Goal: Task Accomplishment & Management: Complete application form

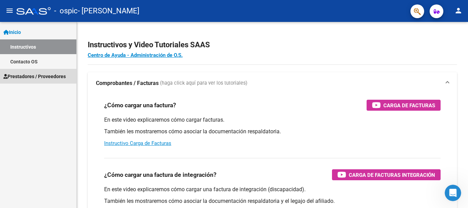
click at [45, 77] on span "Prestadores / Proveedores" at bounding box center [34, 77] width 62 height 8
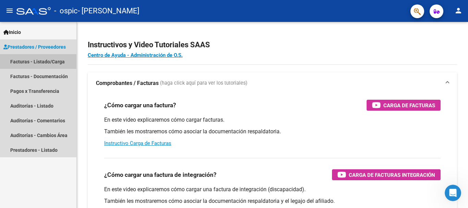
click at [47, 59] on link "Facturas - Listado/Carga" at bounding box center [38, 61] width 76 height 15
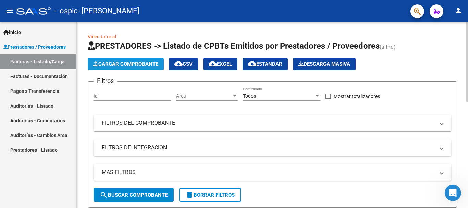
click at [128, 64] on span "Cargar Comprobante" at bounding box center [125, 64] width 65 height 6
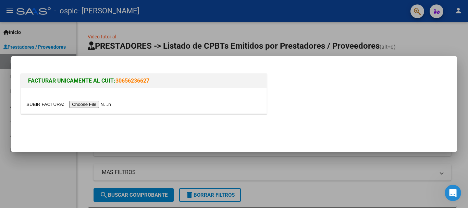
click at [93, 104] on input "file" at bounding box center [69, 104] width 87 height 7
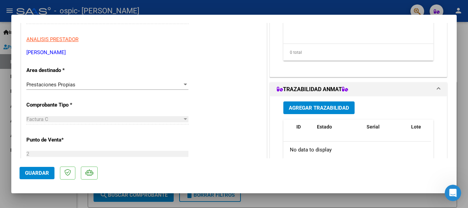
scroll to position [141, 0]
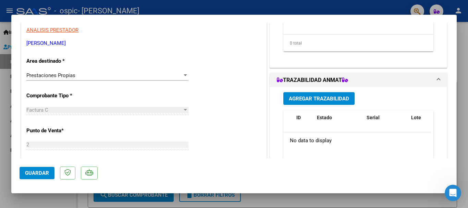
click at [182, 74] on div at bounding box center [185, 75] width 6 height 5
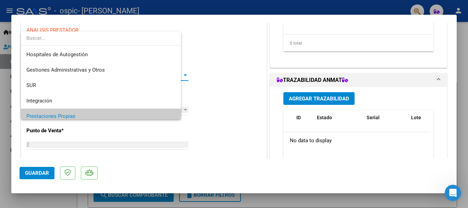
scroll to position [41, 0]
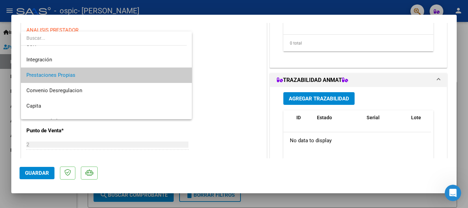
click at [214, 76] on div at bounding box center [234, 104] width 468 height 208
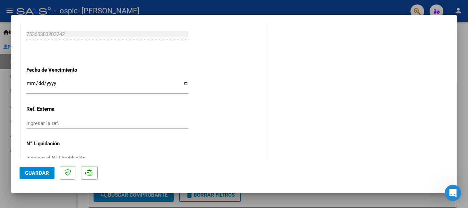
scroll to position [396, 0]
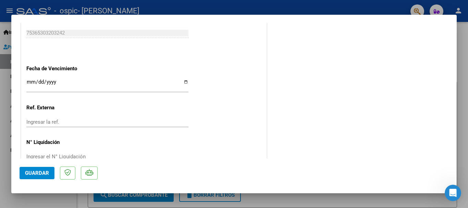
click at [185, 81] on input "Ingresar la fecha" at bounding box center [107, 84] width 162 height 11
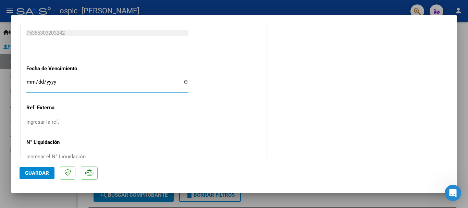
type input "[DATE]"
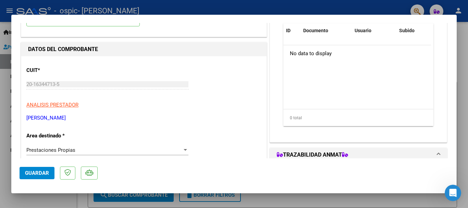
scroll to position [0, 0]
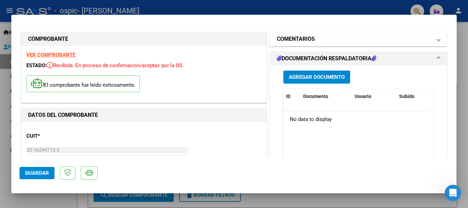
click at [438, 38] on span at bounding box center [439, 39] width 3 height 8
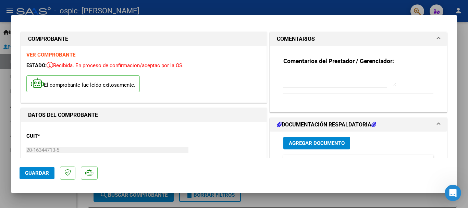
click at [438, 38] on span at bounding box center [439, 39] width 3 height 8
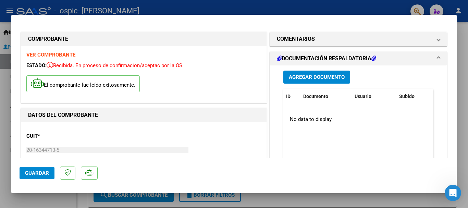
click at [315, 75] on span "Agregar Documento" at bounding box center [317, 77] width 56 height 6
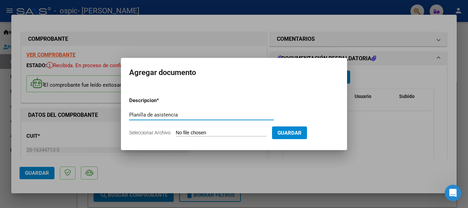
type input "Planilla de asistencia"
click at [159, 133] on span "Seleccionar Archivo" at bounding box center [149, 132] width 41 height 5
click at [176, 133] on input "Seleccionar Archivo" at bounding box center [221, 133] width 91 height 7
type input "C:\fakepath\[PERSON_NAME] FRANCESCA_asistencia_AGOSTO-2025.pdf"
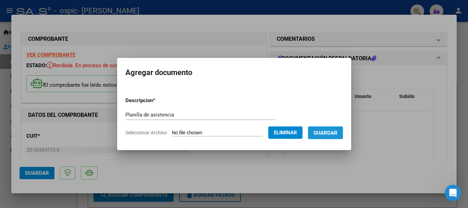
click at [338, 131] on span "Guardar" at bounding box center [326, 133] width 24 height 6
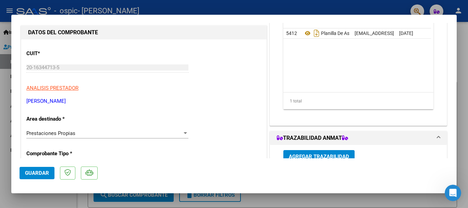
scroll to position [87, 0]
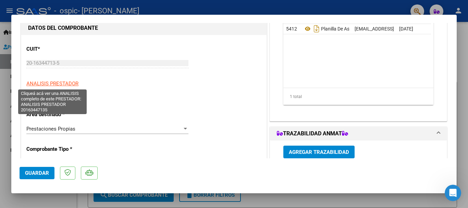
click at [56, 83] on span "ANALISIS PRESTADOR" at bounding box center [52, 84] width 52 height 6
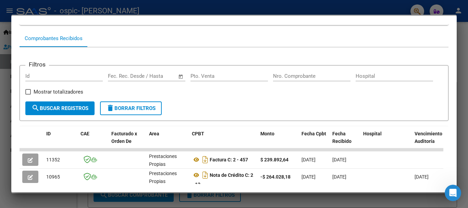
scroll to position [0, 0]
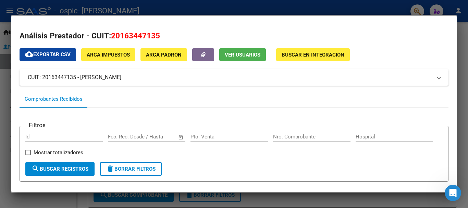
click at [461, 67] on div at bounding box center [234, 104] width 468 height 208
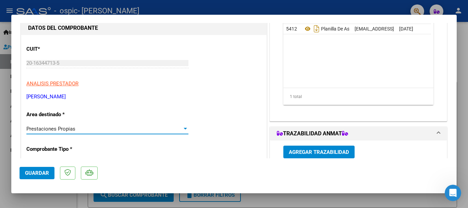
click at [183, 127] on div at bounding box center [185, 128] width 6 height 5
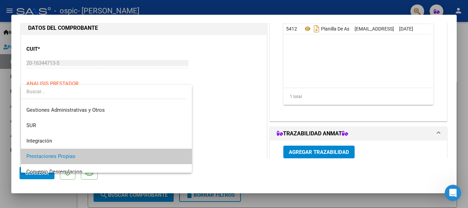
scroll to position [15, 0]
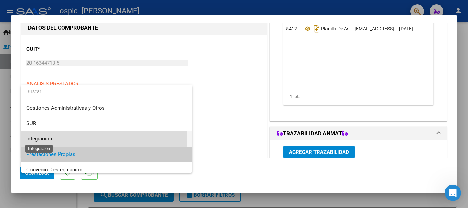
click at [46, 137] on span "Integración" at bounding box center [39, 139] width 26 height 6
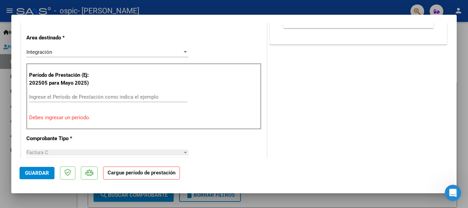
scroll to position [176, 0]
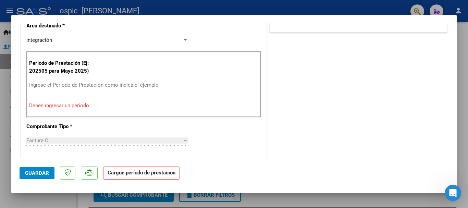
click at [45, 84] on input "Ingrese el Período de Prestación como indica el ejemplo" at bounding box center [108, 85] width 158 height 6
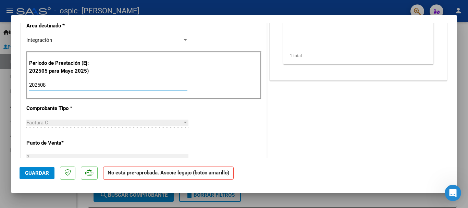
type input "202508"
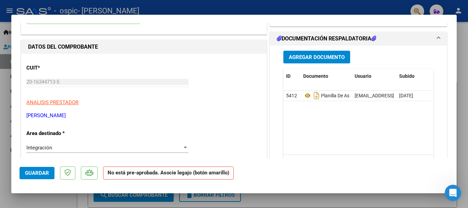
scroll to position [0, 0]
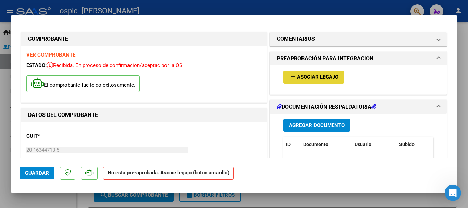
click at [298, 73] on button "add Asociar Legajo" at bounding box center [314, 77] width 61 height 13
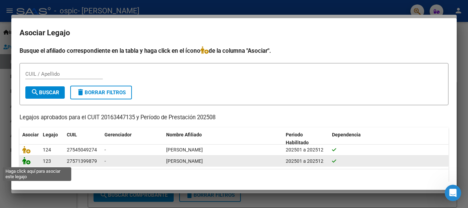
click at [28, 161] on icon at bounding box center [26, 161] width 8 height 8
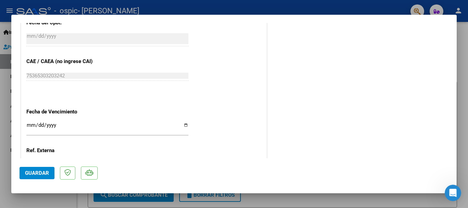
scroll to position [478, 0]
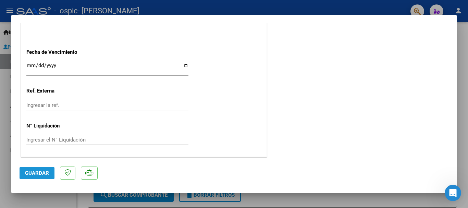
click at [36, 170] on span "Guardar" at bounding box center [37, 173] width 24 height 6
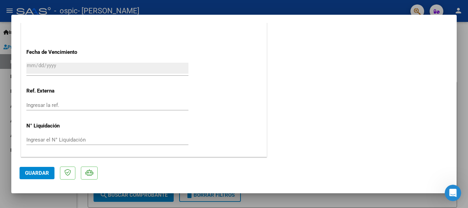
click at [463, 77] on div at bounding box center [234, 104] width 468 height 208
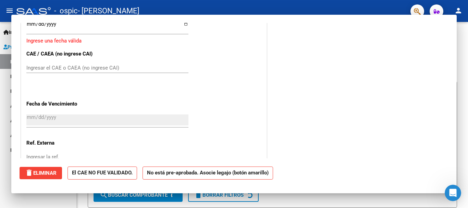
scroll to position [0, 0]
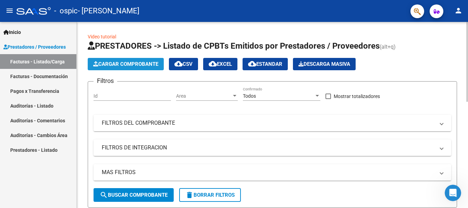
click at [128, 61] on span "Cargar Comprobante" at bounding box center [125, 64] width 65 height 6
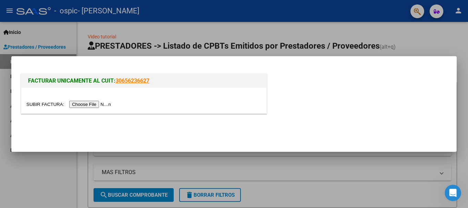
click at [81, 103] on input "file" at bounding box center [69, 104] width 87 height 7
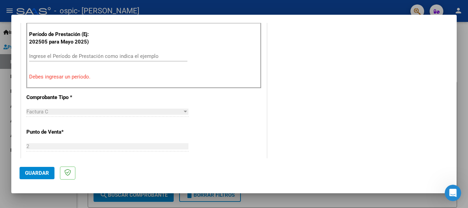
scroll to position [214, 0]
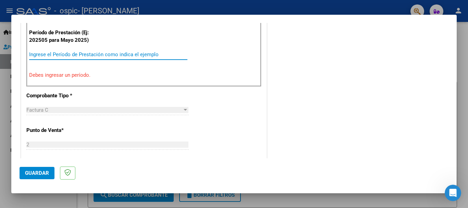
click at [56, 56] on input "Ingrese el Período de Prestación como indica el ejemplo" at bounding box center [108, 54] width 158 height 6
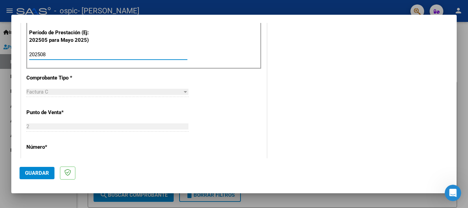
type input "202508"
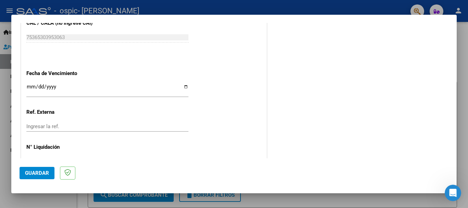
scroll to position [468, 0]
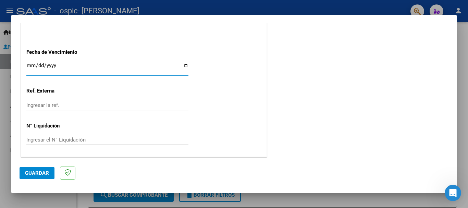
click at [182, 65] on input "Ingresar la fecha" at bounding box center [107, 68] width 162 height 11
type input "[DATE]"
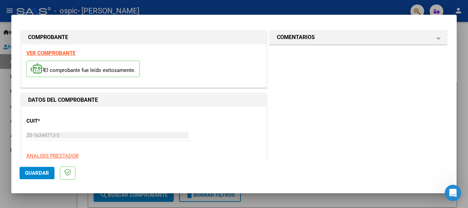
scroll to position [0, 0]
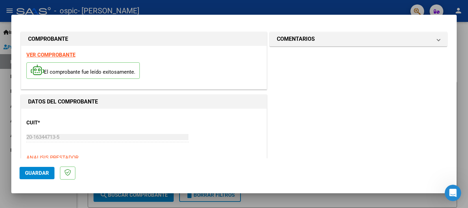
click at [35, 168] on button "Guardar" at bounding box center [37, 173] width 35 height 12
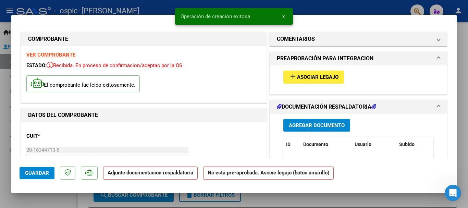
click at [290, 78] on mat-icon "add" at bounding box center [293, 77] width 8 height 8
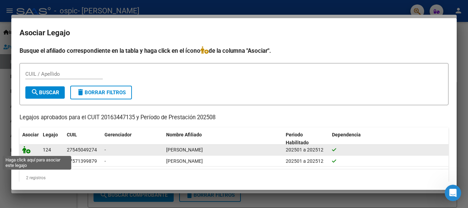
click at [27, 150] on icon at bounding box center [26, 150] width 8 height 8
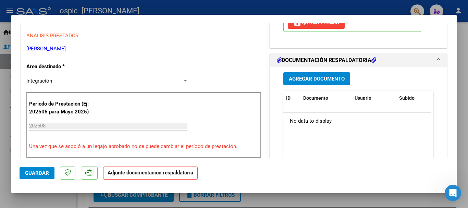
scroll to position [157, 0]
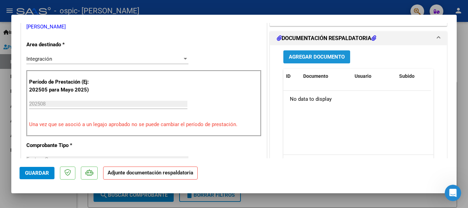
click at [312, 52] on button "Agregar Documento" at bounding box center [317, 56] width 67 height 13
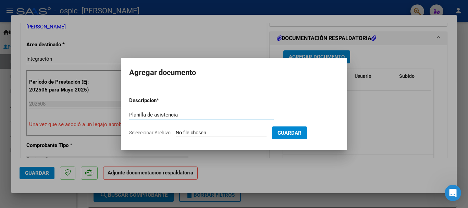
type input "Planilla de asistencia"
click at [145, 132] on span "Seleccionar Archivo" at bounding box center [149, 132] width 41 height 5
click at [176, 132] on input "Seleccionar Archivo" at bounding box center [221, 133] width 91 height 7
type input "C:\fakepath\[PERSON_NAME] TIANA_asistencia_AGOSTO-2025.pdf"
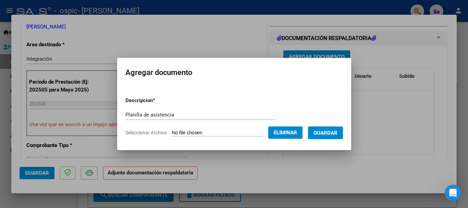
click at [334, 133] on span "Guardar" at bounding box center [326, 133] width 24 height 6
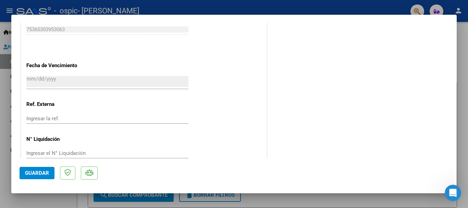
scroll to position [478, 0]
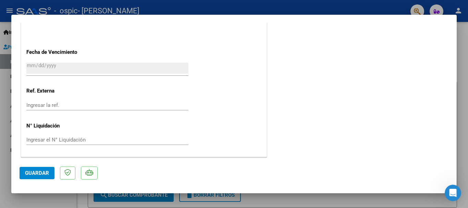
click at [460, 135] on div at bounding box center [234, 104] width 468 height 208
type input "$ 0,00"
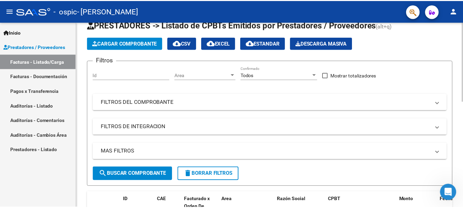
scroll to position [0, 0]
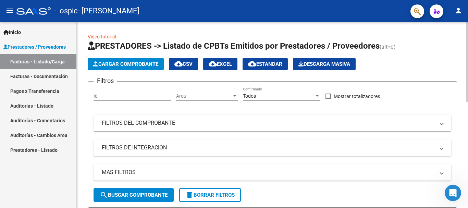
click at [468, 0] on html "menu - ospic - [PERSON_NAME] person Inicio Instructivos Contacto OS Prestadores…" at bounding box center [234, 104] width 468 height 208
click at [461, 11] on mat-icon "person" at bounding box center [459, 11] width 8 height 8
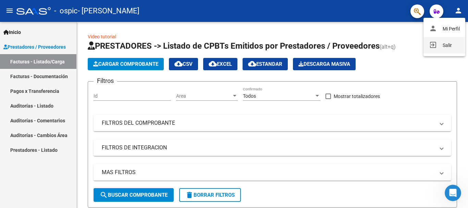
click at [445, 44] on button "exit_to_app Salir" at bounding box center [445, 45] width 42 height 16
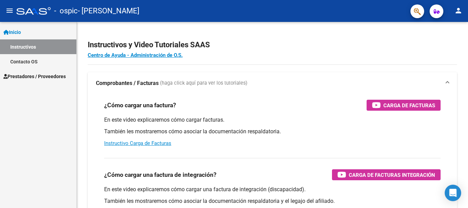
click at [29, 75] on span "Prestadores / Proveedores" at bounding box center [34, 77] width 62 height 8
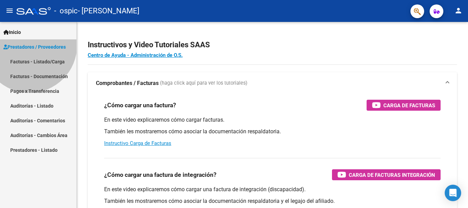
click at [29, 51] on span "Prestadores / Proveedores" at bounding box center [34, 47] width 62 height 8
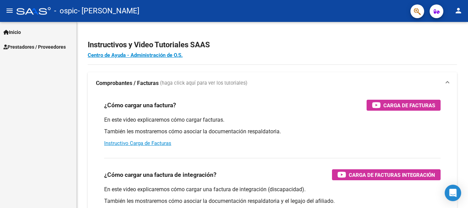
click at [38, 45] on span "Prestadores / Proveedores" at bounding box center [34, 47] width 62 height 8
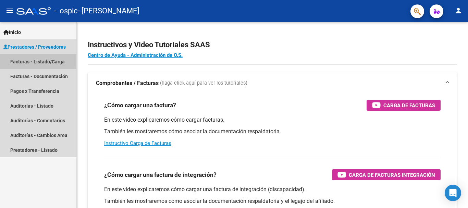
click at [33, 61] on link "Facturas - Listado/Carga" at bounding box center [38, 61] width 76 height 15
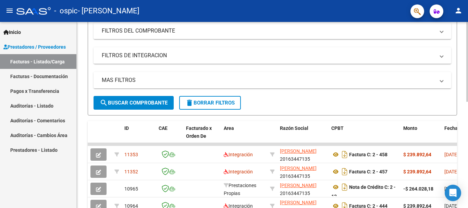
scroll to position [143, 0]
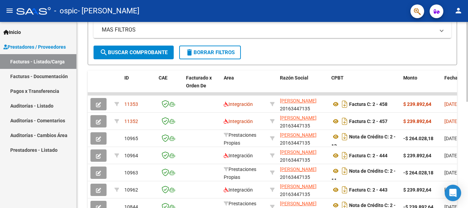
click at [468, 128] on div at bounding box center [468, 124] width 2 height 80
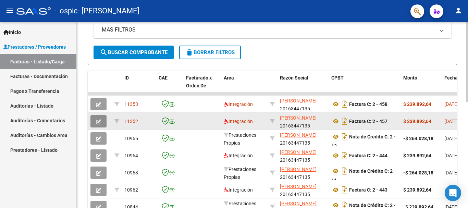
click at [97, 119] on icon "button" at bounding box center [98, 121] width 5 height 5
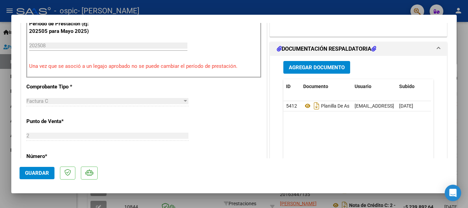
scroll to position [194, 0]
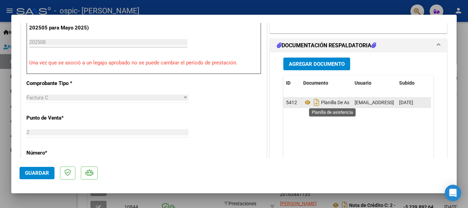
click at [329, 102] on span "Planilla De Asistencia" at bounding box center [335, 102] width 63 height 5
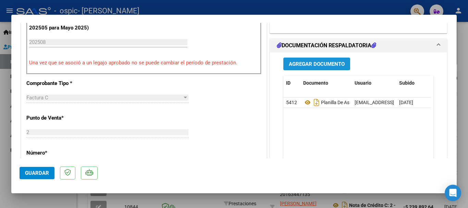
click at [320, 62] on span "Agregar Documento" at bounding box center [317, 64] width 56 height 6
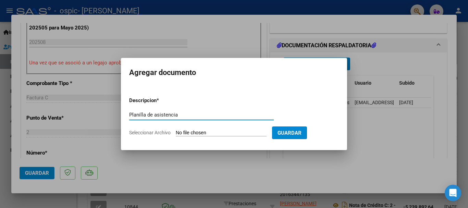
type input "Planilla de asistencia"
click at [149, 133] on span "Seleccionar Archivo" at bounding box center [149, 132] width 41 height 5
click at [176, 133] on input "Seleccionar Archivo" at bounding box center [221, 133] width 91 height 7
type input "C:\fakepath\[PERSON_NAME] FRANCESCA_asistencia_AGOSTO-2025.pdf"
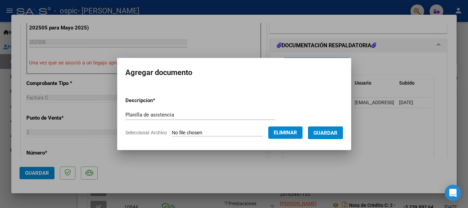
click at [335, 130] on span "Guardar" at bounding box center [326, 133] width 24 height 6
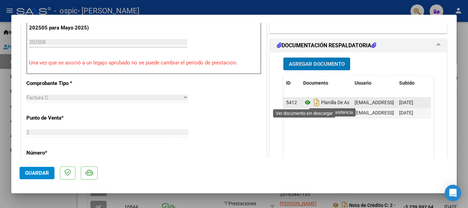
click at [304, 100] on icon at bounding box center [308, 102] width 9 height 8
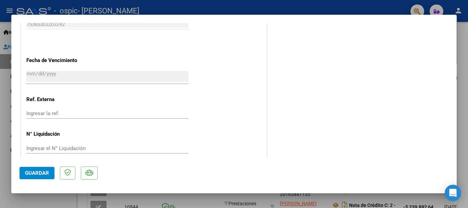
scroll to position [453, 0]
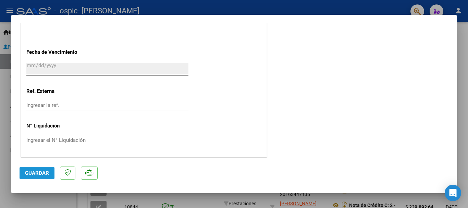
click at [40, 170] on span "Guardar" at bounding box center [37, 173] width 24 height 6
click at [464, 98] on div at bounding box center [234, 104] width 468 height 208
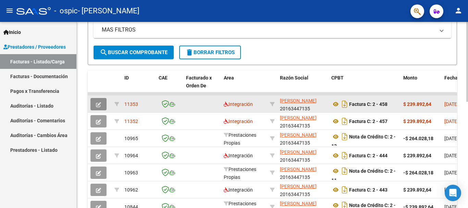
click at [97, 102] on icon "button" at bounding box center [98, 104] width 5 height 5
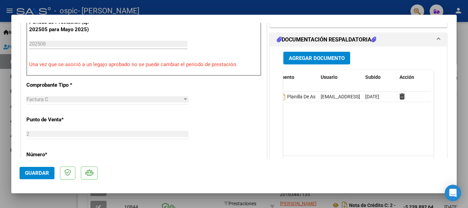
scroll to position [0, 0]
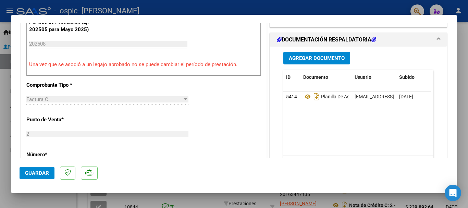
click at [463, 94] on div at bounding box center [234, 104] width 468 height 208
type input "$ 0,00"
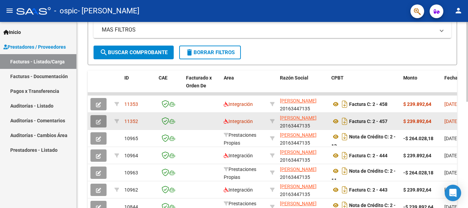
click at [102, 121] on button "button" at bounding box center [99, 121] width 16 height 12
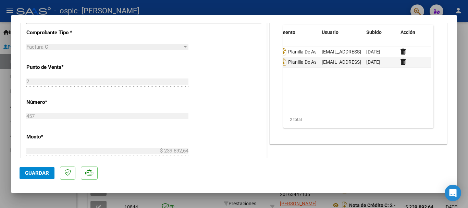
scroll to position [0, 34]
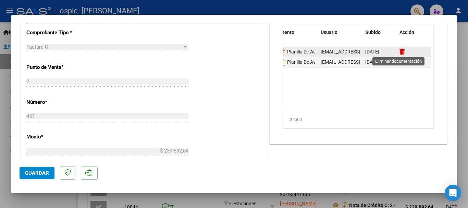
click at [400, 49] on icon at bounding box center [402, 51] width 5 height 7
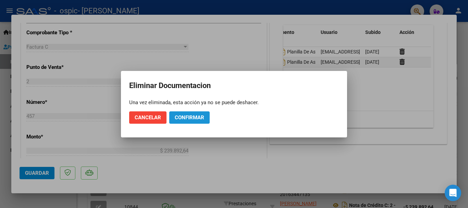
click at [192, 117] on span "Confirmar" at bounding box center [189, 118] width 29 height 6
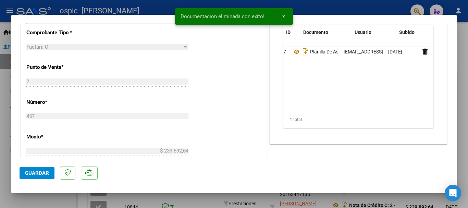
scroll to position [0, 0]
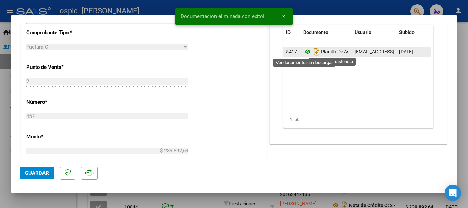
click at [305, 51] on icon at bounding box center [308, 52] width 9 height 8
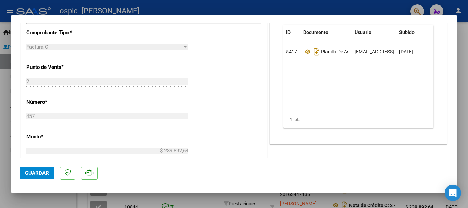
click at [34, 171] on span "Guardar" at bounding box center [37, 173] width 24 height 6
click at [464, 56] on div at bounding box center [234, 104] width 468 height 208
type input "$ 0,00"
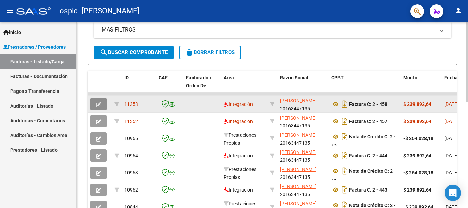
click at [98, 104] on icon "button" at bounding box center [98, 104] width 5 height 5
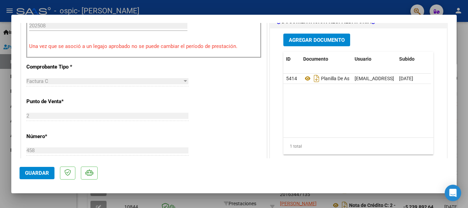
scroll to position [0, 34]
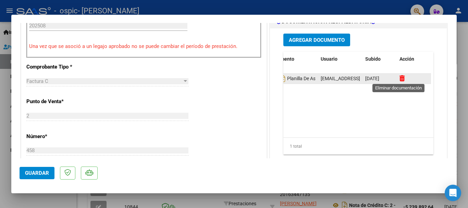
click at [400, 77] on icon at bounding box center [402, 78] width 5 height 7
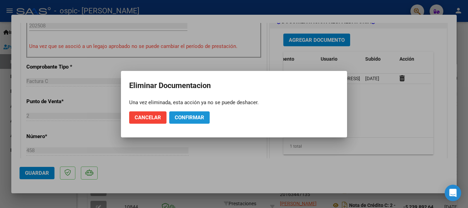
click at [191, 115] on span "Confirmar" at bounding box center [189, 118] width 29 height 6
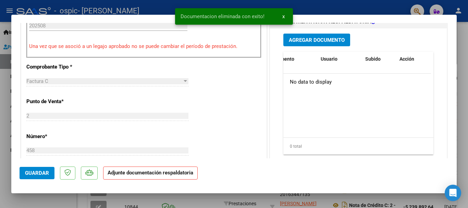
scroll to position [0, 0]
click at [314, 37] on span "Agregar Documento" at bounding box center [317, 40] width 56 height 6
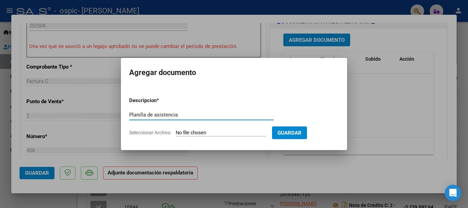
type input "Planilla de asistencia"
click at [152, 133] on span "Seleccionar Archivo" at bounding box center [149, 132] width 41 height 5
click at [176, 133] on input "Seleccionar Archivo" at bounding box center [221, 133] width 91 height 7
type input "C:\fakepath\[PERSON_NAME] TIANA_asistencia_AGOSTO-2025.pdf"
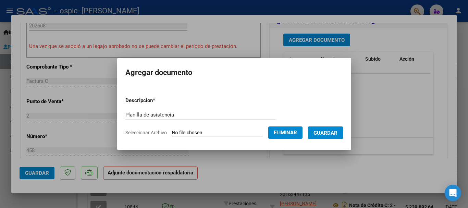
click at [338, 133] on span "Guardar" at bounding box center [326, 133] width 24 height 6
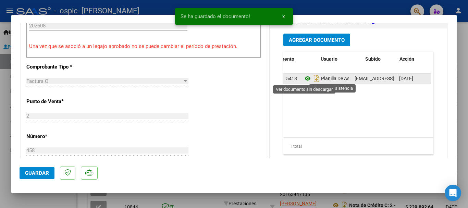
drag, startPoint x: 307, startPoint y: 93, endPoint x: 304, endPoint y: 78, distance: 16.1
click at [304, 78] on datatable-body "5418 Planilla De Asistencia lola_cervera@hotmail.com - - CERVERA GABRIEL CARLOS…" at bounding box center [358, 106] width 148 height 64
click at [304, 78] on icon at bounding box center [308, 78] width 9 height 8
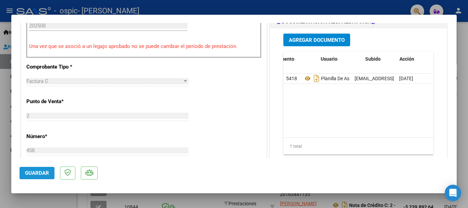
click at [37, 170] on span "Guardar" at bounding box center [37, 173] width 24 height 6
click at [466, 93] on div at bounding box center [234, 104] width 468 height 208
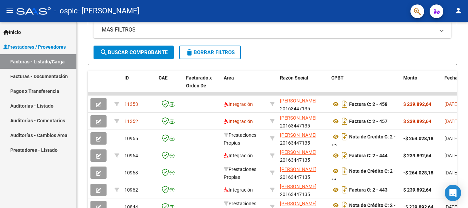
click at [458, 10] on mat-icon "person" at bounding box center [459, 11] width 8 height 8
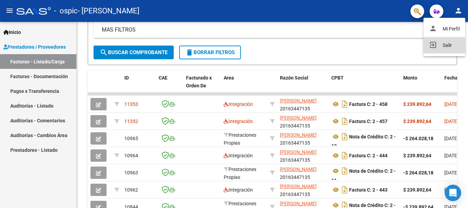
click at [446, 44] on button "exit_to_app Salir" at bounding box center [445, 45] width 42 height 16
